Goal: Find specific page/section: Find specific page/section

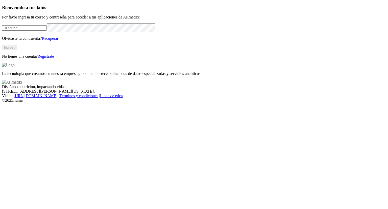
type input "[PERSON_NAME][EMAIL_ADDRESS][PERSON_NAME][DOMAIN_NAME]"
click at [73, 59] on div "Bienvenido a tus datos Por favor ingresa tu correo y contraseña para acceder a …" at bounding box center [194, 32] width 384 height 54
click at [17, 50] on button "Ingresa" at bounding box center [9, 47] width 15 height 5
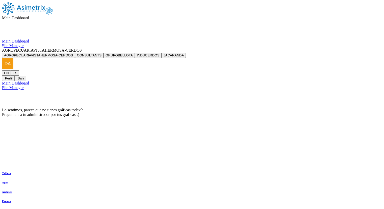
click at [82, 48] on span "AGROPECUARIAVISTAHERMOSA-CERDOS" at bounding box center [42, 50] width 80 height 4
click at [104, 53] on button "CONSULTANTS" at bounding box center [89, 55] width 29 height 5
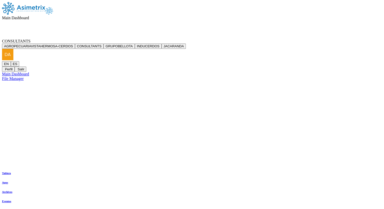
click at [29, 16] on span "Main Dashboard" at bounding box center [15, 18] width 27 height 4
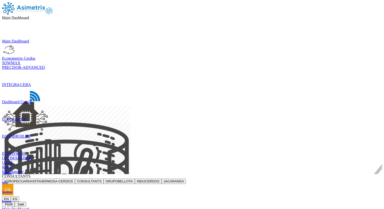
click at [374, 174] on div "CONSULTANTS AGROPECUARIAVISTAHERMOSA-CERDOS CONSULTANTS GRUPOBELLOTA INDUCERDOS…" at bounding box center [192, 190] width 380 height 33
click at [29, 16] on span "Main Dashboard" at bounding box center [15, 18] width 27 height 4
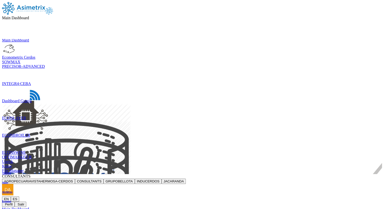
click at [229, 164] on div at bounding box center [192, 164] width 380 height 0
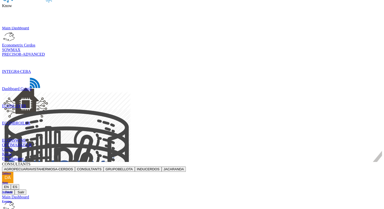
scroll to position [13, 0]
